Goal: Navigation & Orientation: Find specific page/section

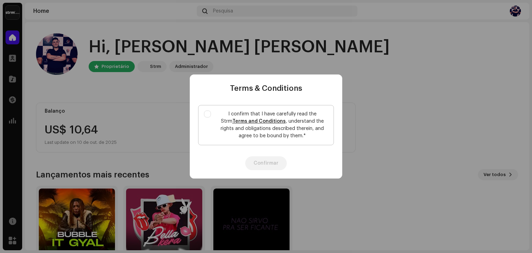
click at [215, 115] on label "I confirm that I have carefully read the Strm Terms and Conditions , understand…" at bounding box center [266, 125] width 136 height 40
click at [211, 115] on input "I confirm that I have carefully read the Strm Terms and Conditions , understand…" at bounding box center [207, 113] width 7 height 7
checkbox input "true"
click at [265, 120] on link "Terms and Conditions" at bounding box center [258, 121] width 53 height 5
